Goal: Task Accomplishment & Management: Use online tool/utility

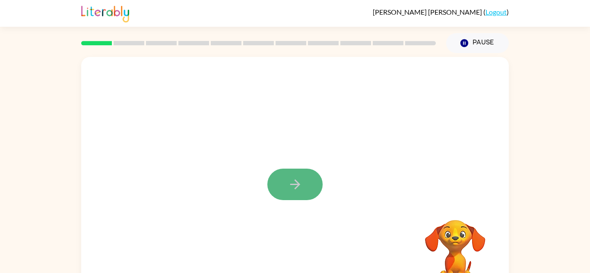
click at [292, 169] on button "button" at bounding box center [294, 185] width 55 height 32
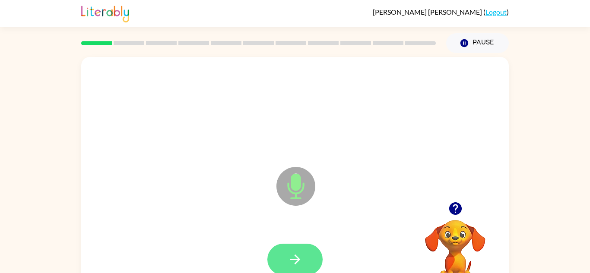
click at [304, 259] on button "button" at bounding box center [294, 260] width 55 height 32
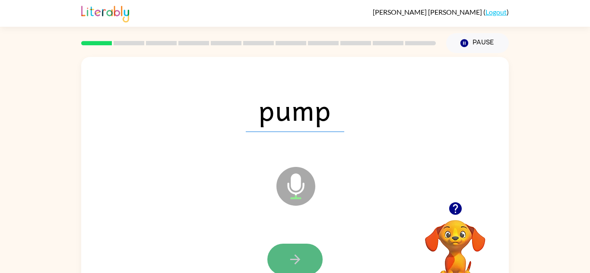
click at [301, 254] on icon "button" at bounding box center [295, 259] width 15 height 15
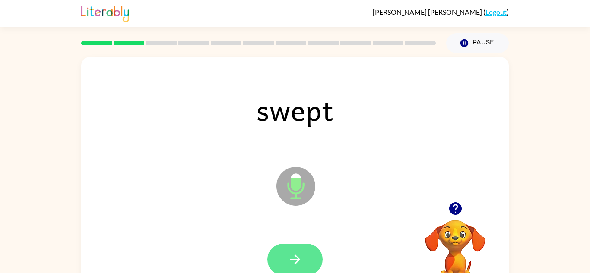
click at [311, 265] on button "button" at bounding box center [294, 260] width 55 height 32
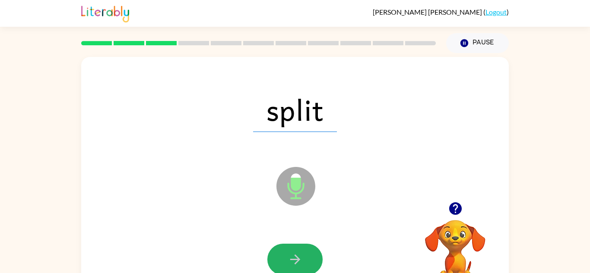
click at [301, 256] on icon "button" at bounding box center [295, 259] width 15 height 15
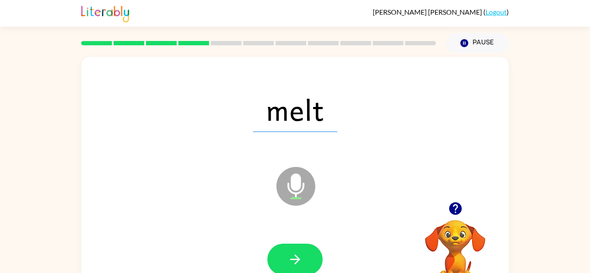
click at [301, 256] on icon "button" at bounding box center [295, 259] width 15 height 15
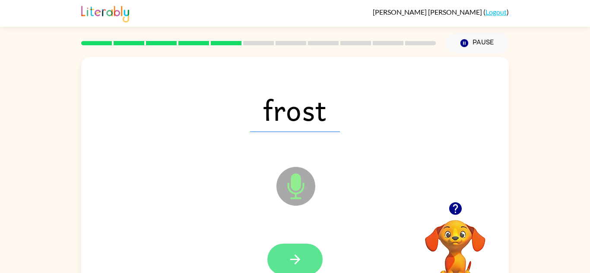
click at [301, 256] on icon "button" at bounding box center [295, 259] width 15 height 15
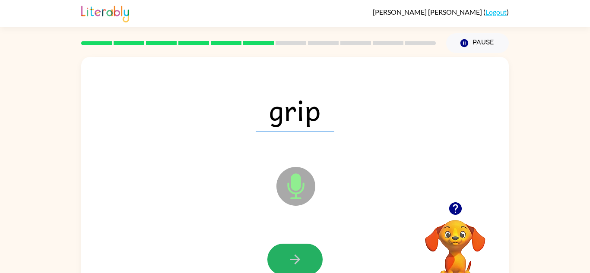
click at [301, 256] on icon "button" at bounding box center [295, 259] width 15 height 15
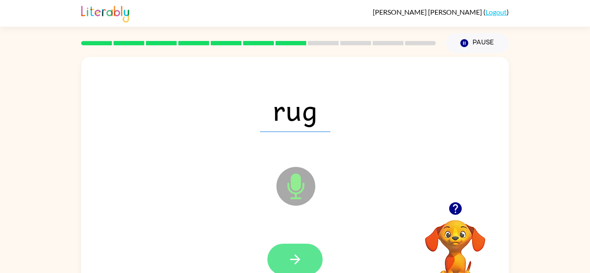
click at [300, 257] on icon "button" at bounding box center [295, 259] width 15 height 15
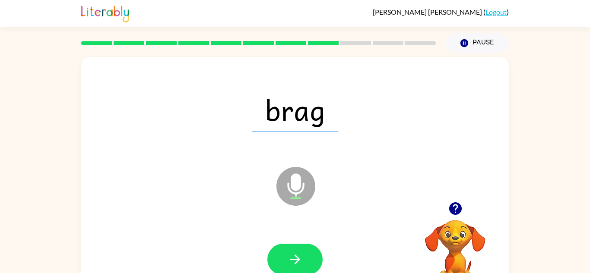
click at [300, 257] on icon "button" at bounding box center [295, 259] width 15 height 15
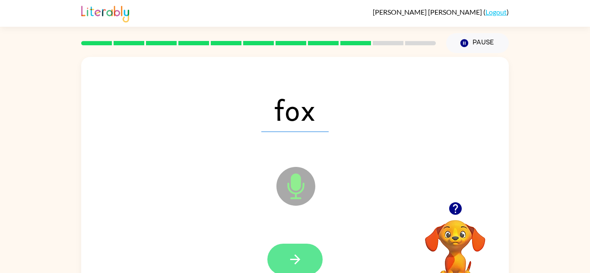
click at [304, 264] on button "button" at bounding box center [294, 260] width 55 height 32
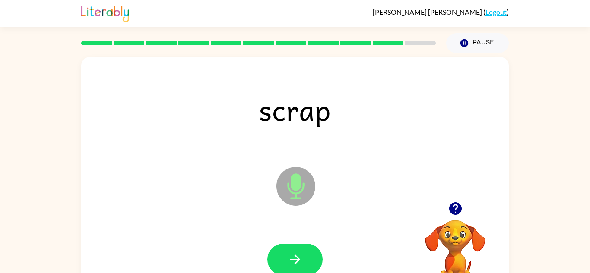
click at [304, 264] on button "button" at bounding box center [294, 260] width 55 height 32
